Goal: Task Accomplishment & Management: Use online tool/utility

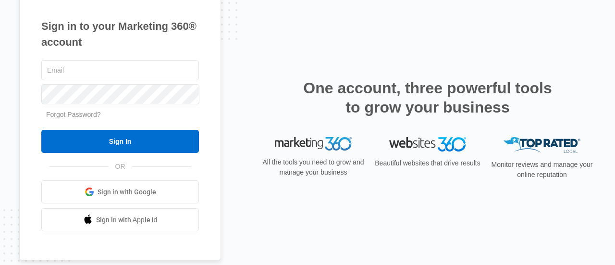
type input "[PERSON_NAME][EMAIL_ADDRESS][DOMAIN_NAME]"
click at [130, 144] on input "Sign In" at bounding box center [120, 141] width 158 height 23
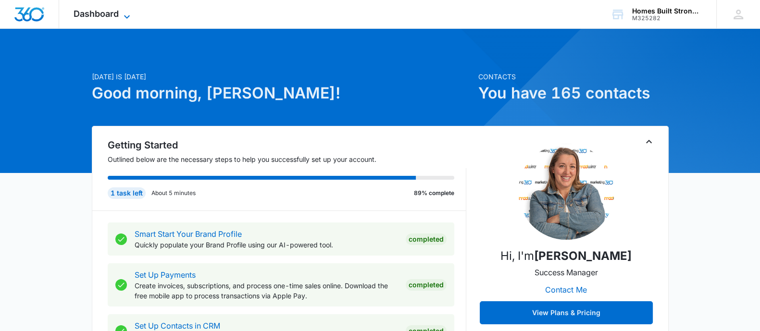
click at [118, 9] on span "Dashboard" at bounding box center [96, 14] width 45 height 10
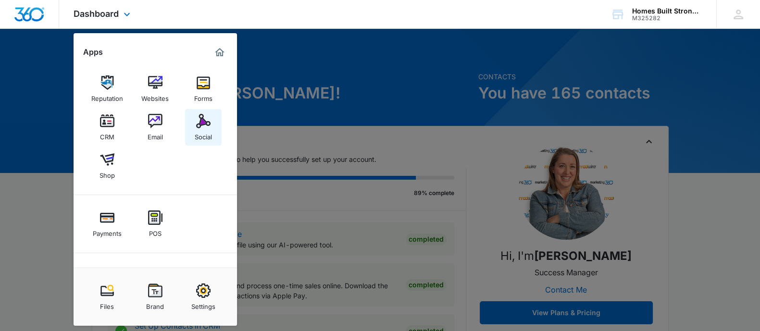
click at [207, 129] on div "Social" at bounding box center [203, 134] width 17 height 12
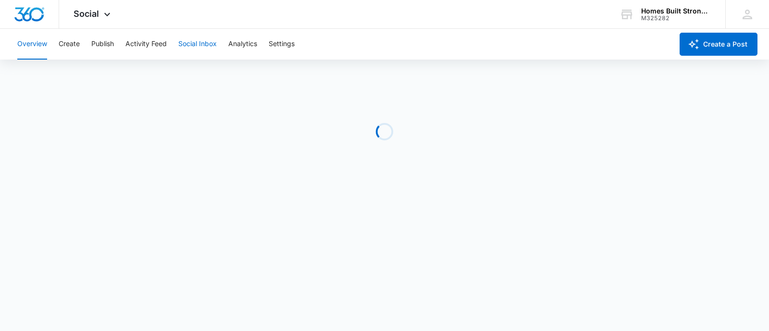
click at [196, 45] on button "Social Inbox" at bounding box center [197, 44] width 38 height 31
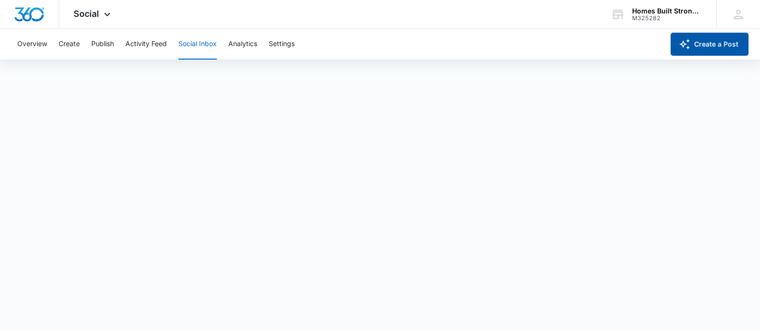
click at [699, 42] on button "Create a Post" at bounding box center [709, 44] width 78 height 23
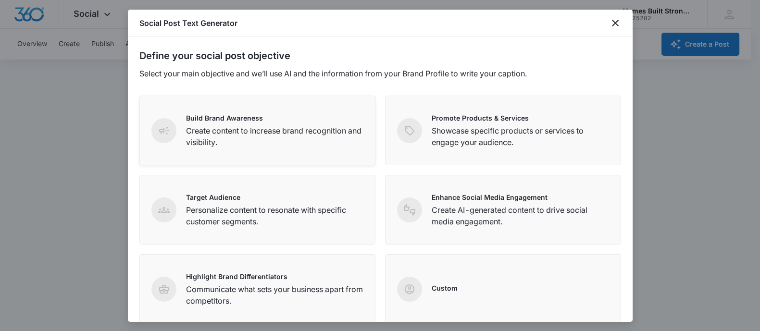
click at [260, 133] on p "Create content to increase brand recognition and visibility." at bounding box center [274, 136] width 177 height 23
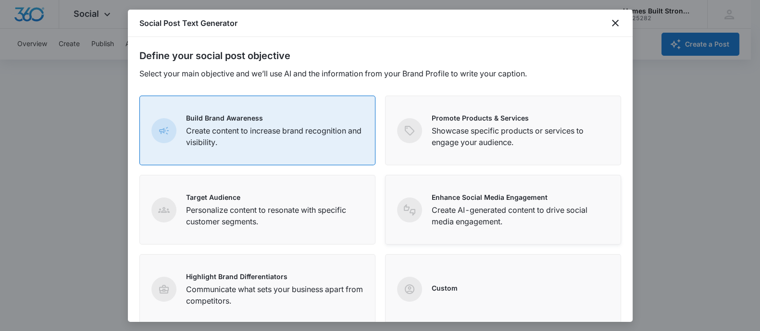
scroll to position [151, 0]
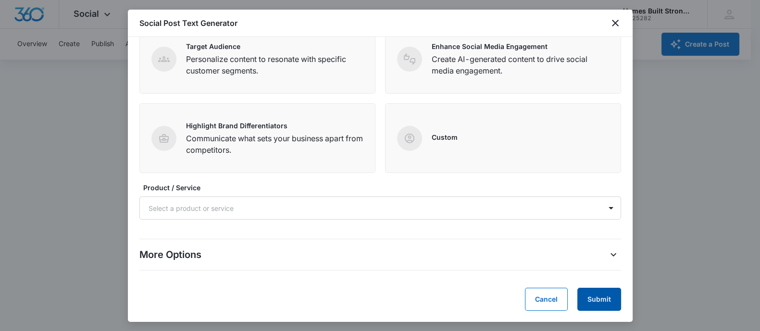
click at [589, 297] on button "Submit" at bounding box center [599, 299] width 44 height 23
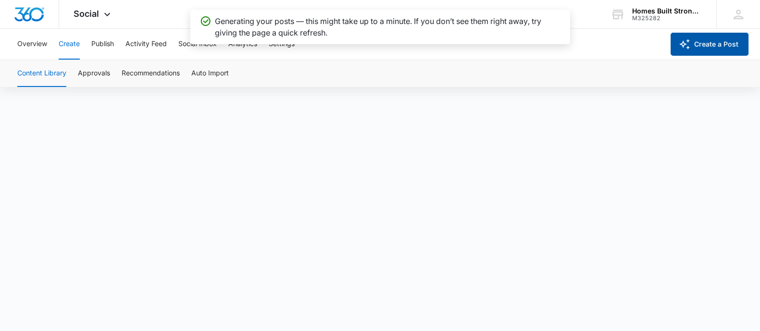
scroll to position [7, 0]
